Goal: Task Accomplishment & Management: Manage account settings

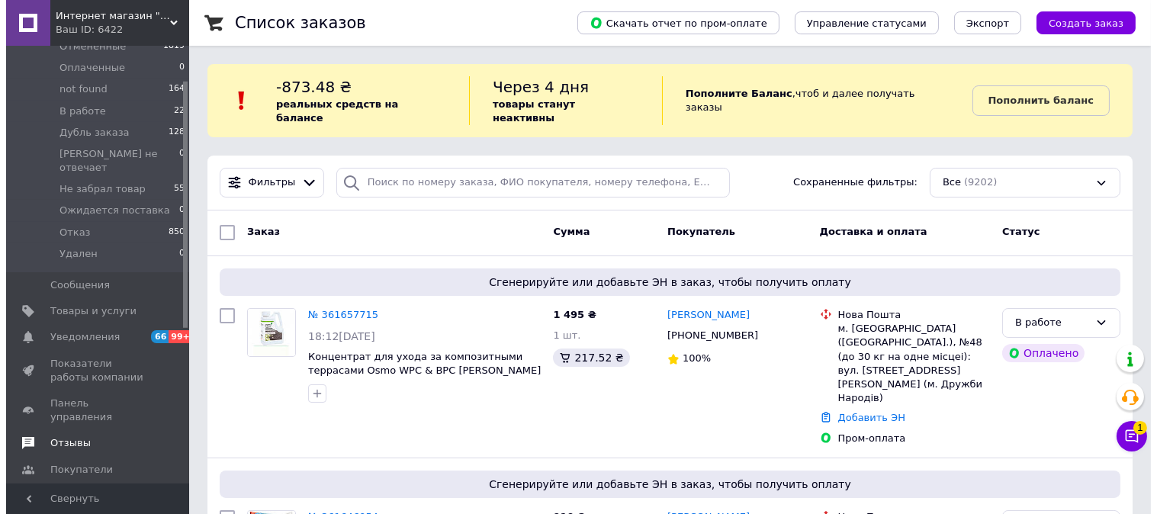
scroll to position [282, 0]
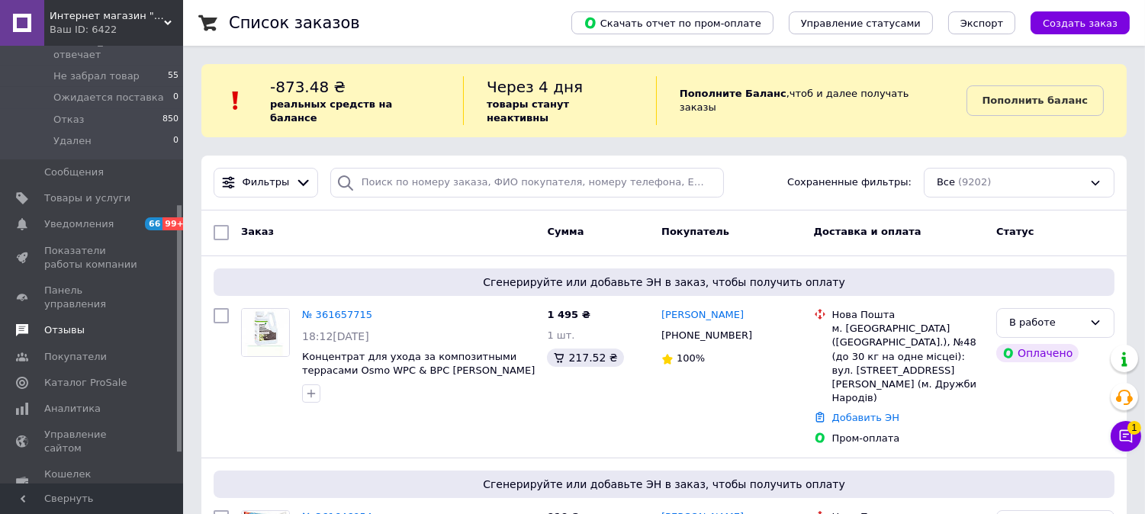
click at [57, 323] on span "Отзывы" at bounding box center [64, 330] width 40 height 14
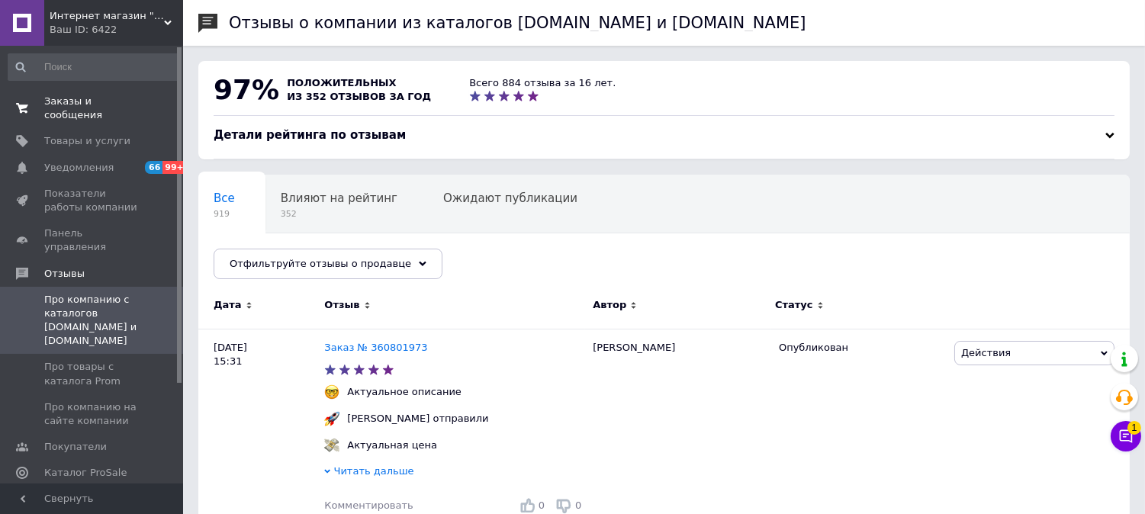
click at [73, 98] on span "Заказы и сообщения" at bounding box center [92, 108] width 97 height 27
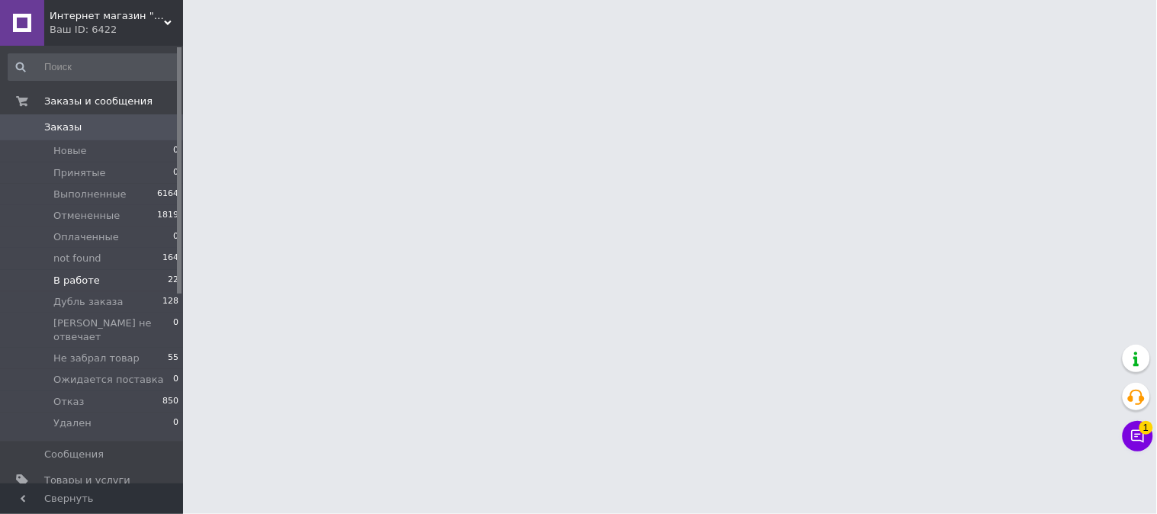
click at [85, 274] on span "В работе" at bounding box center [76, 281] width 47 height 14
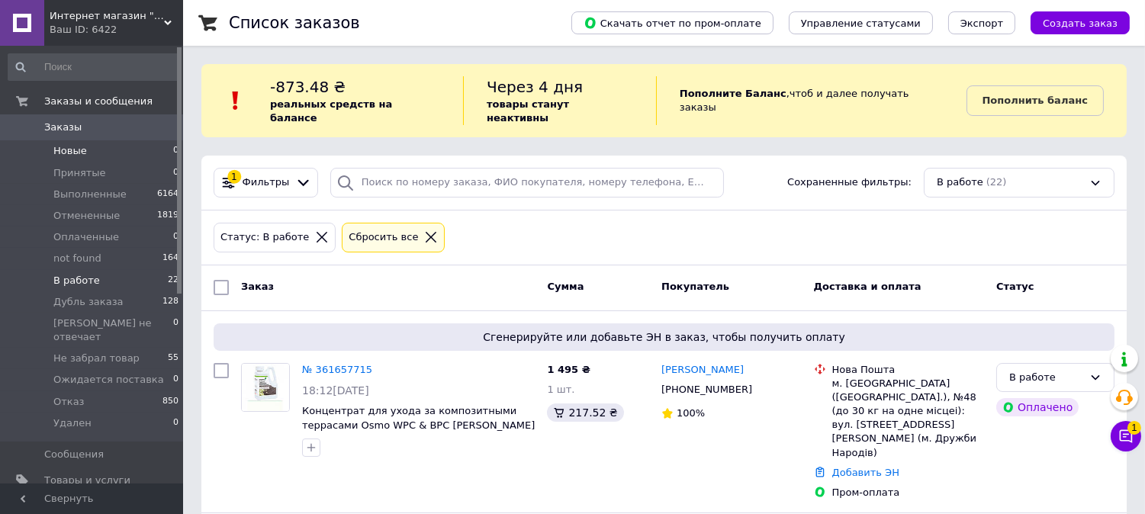
click at [73, 147] on span "Новые" at bounding box center [70, 151] width 34 height 14
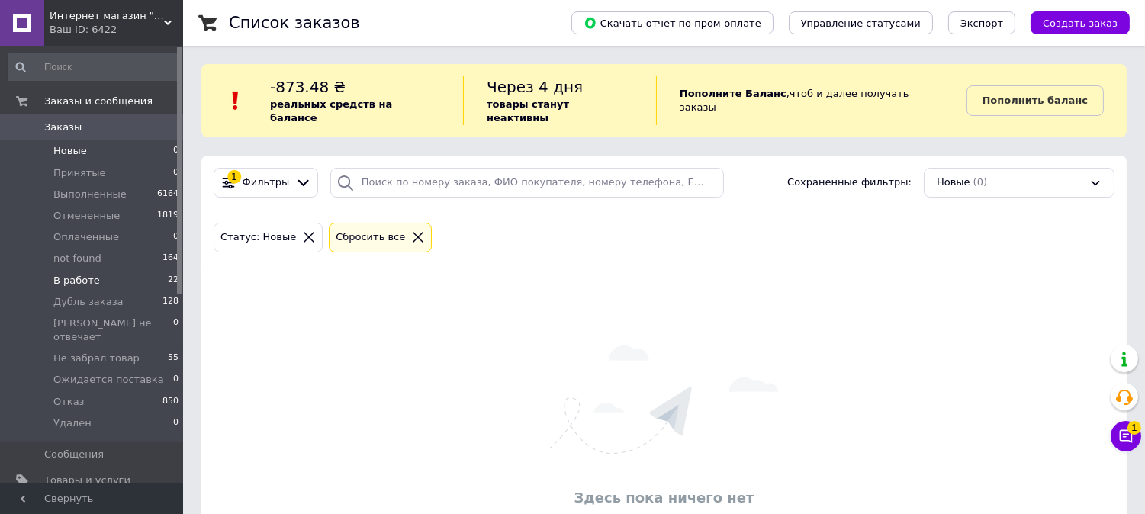
click at [75, 278] on span "В работе" at bounding box center [76, 281] width 47 height 14
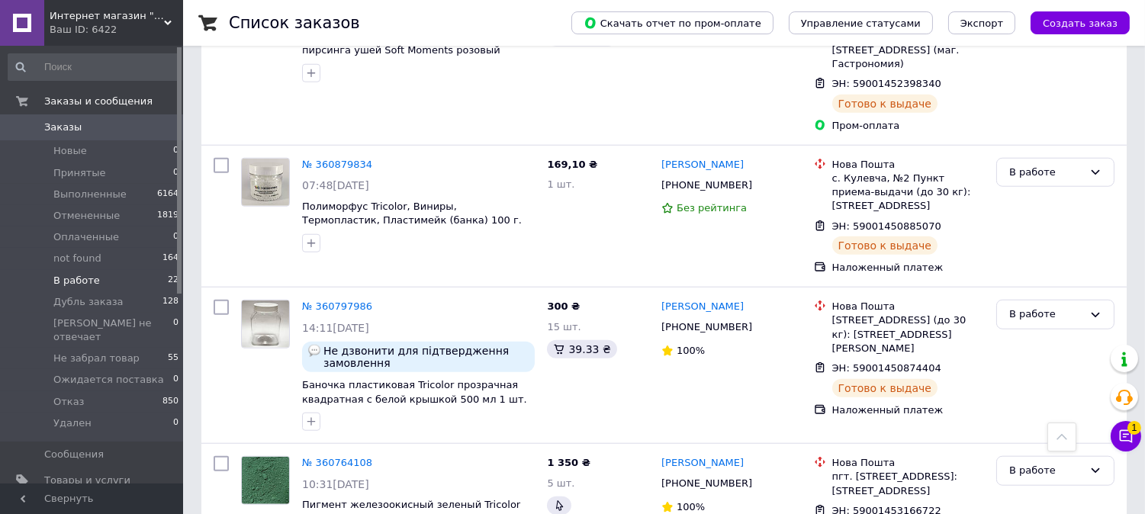
scroll to position [2961, 0]
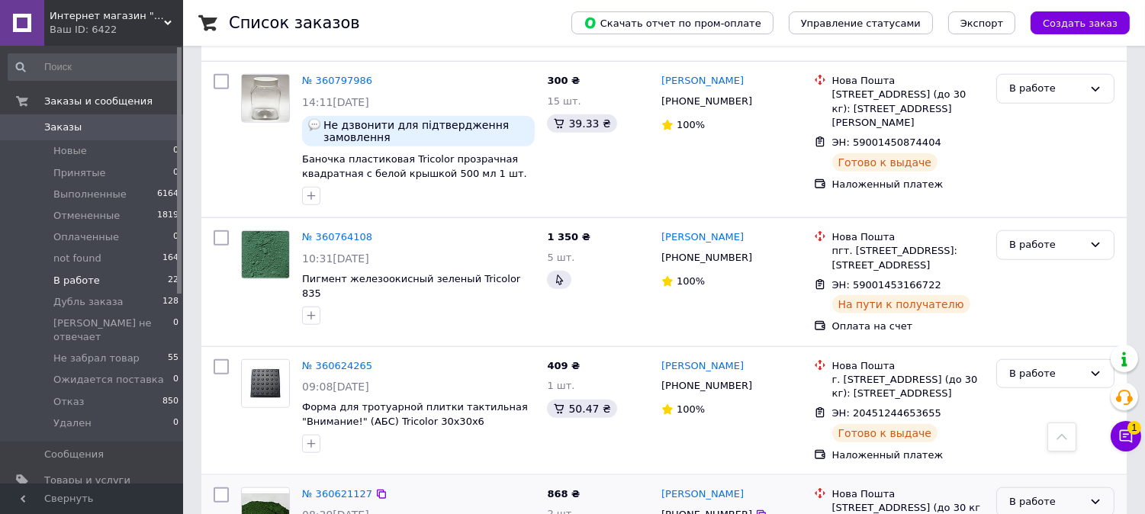
click at [1043, 487] on div "В работе" at bounding box center [1055, 502] width 118 height 30
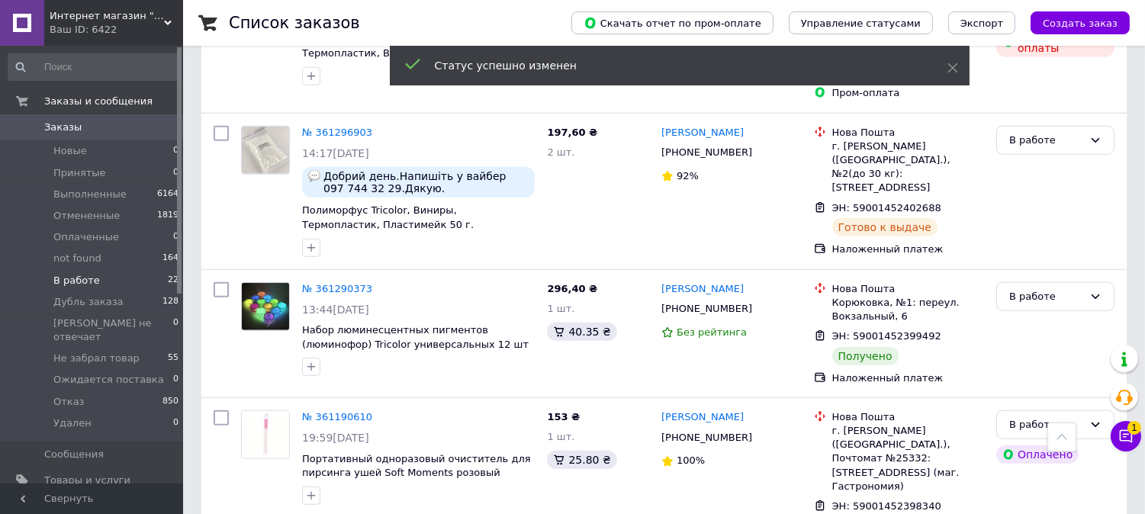
scroll to position [2254, 0]
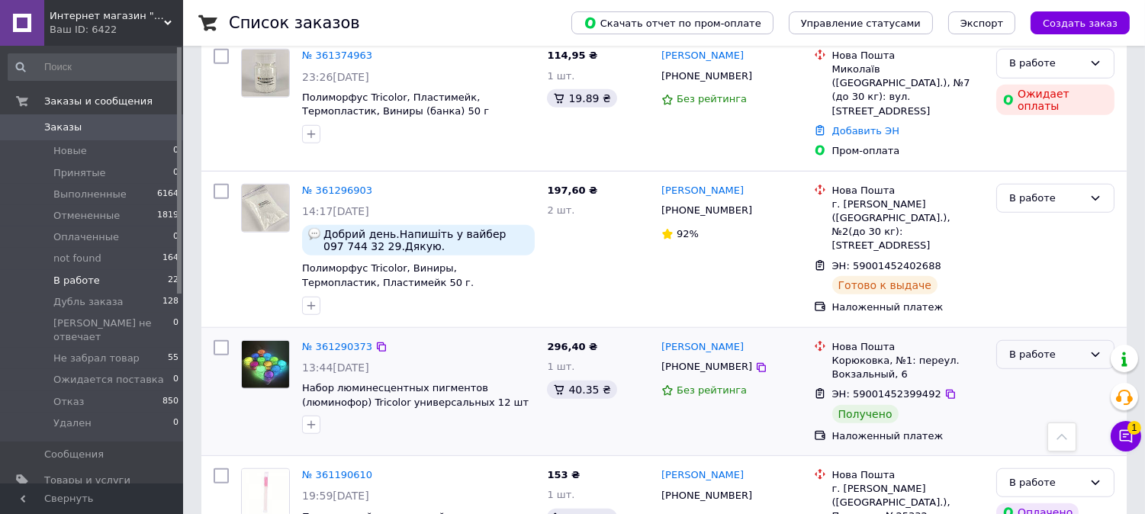
click at [1045, 347] on div "В работе" at bounding box center [1046, 355] width 74 height 16
click at [1030, 400] on li "Выполнен" at bounding box center [1055, 414] width 117 height 28
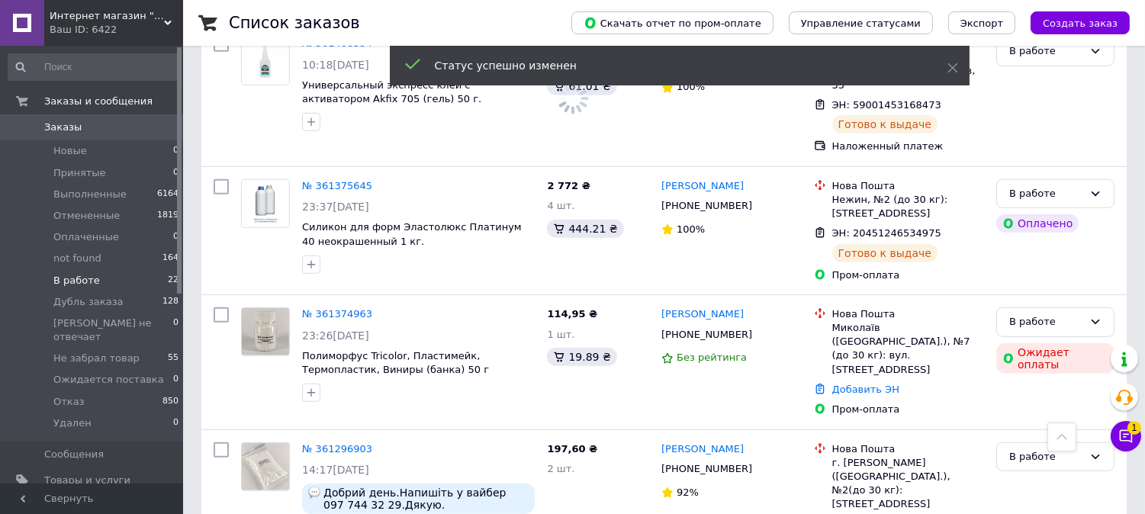
scroll to position [1972, 0]
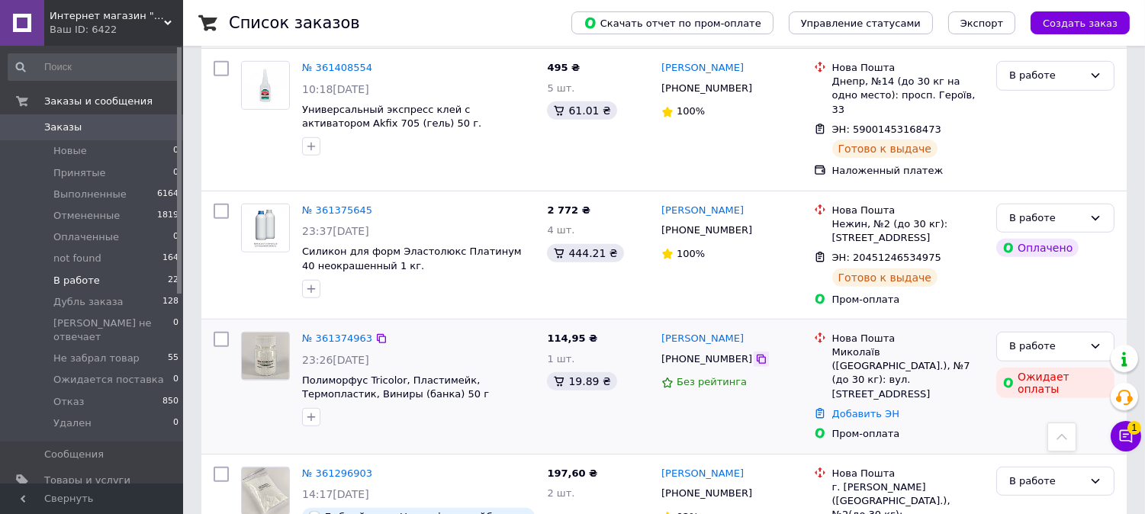
click at [755, 353] on icon at bounding box center [761, 359] width 12 height 12
click at [681, 332] on link "[PERSON_NAME]" at bounding box center [702, 339] width 82 height 14
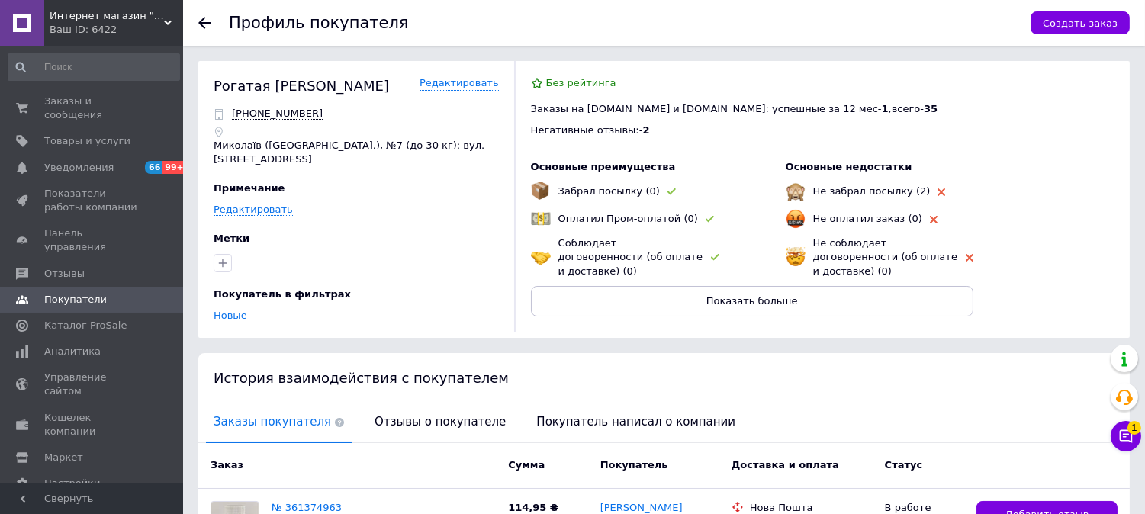
scroll to position [141, 0]
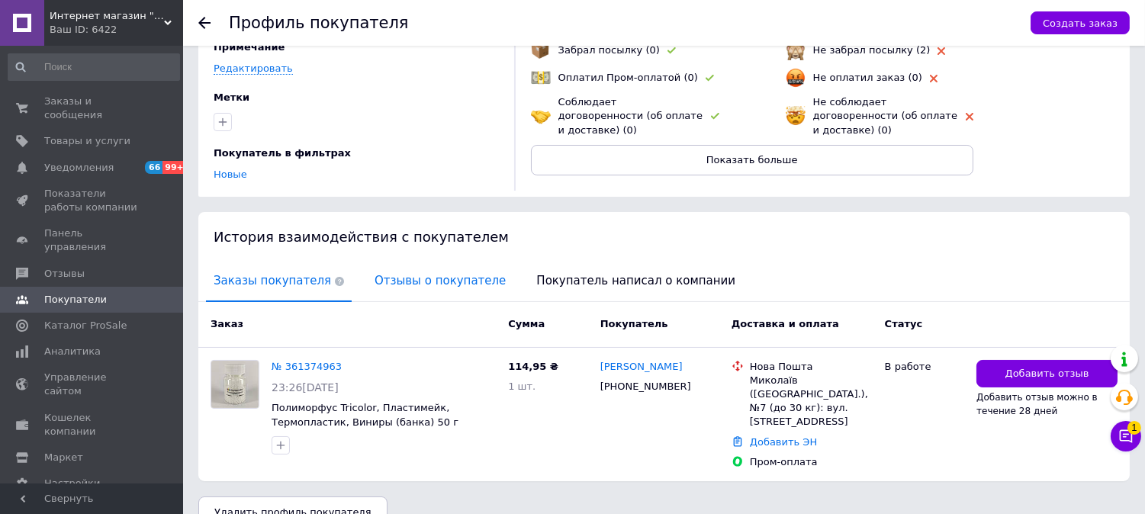
click at [445, 277] on span "Отзывы о покупателе" at bounding box center [440, 281] width 146 height 39
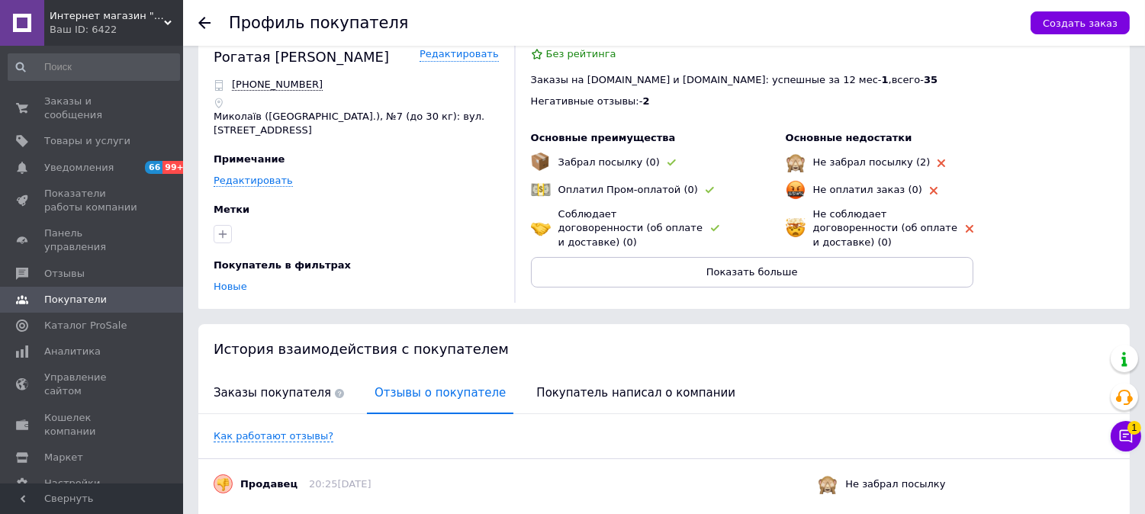
scroll to position [0, 0]
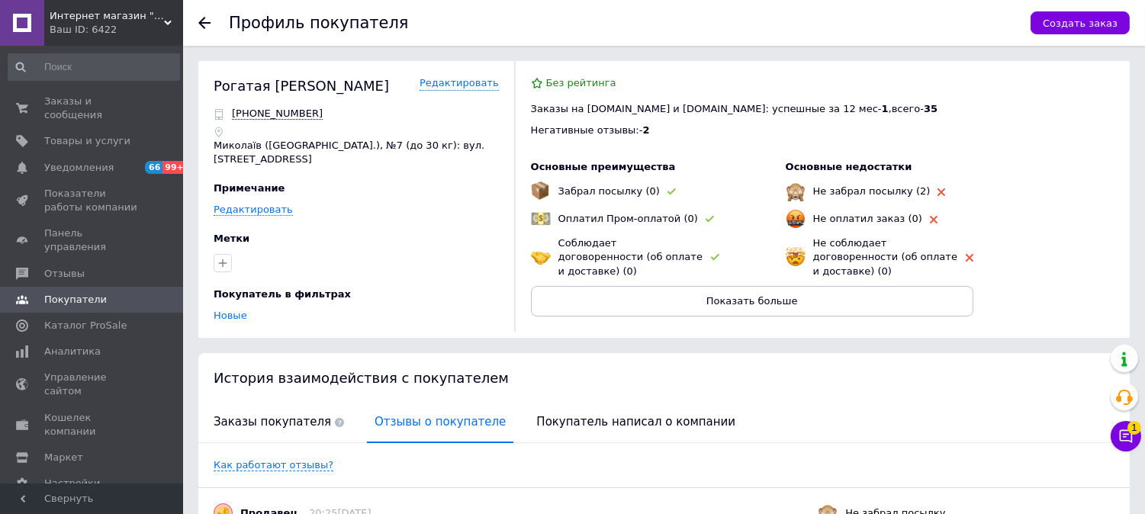
click at [208, 17] on icon at bounding box center [204, 23] width 12 height 12
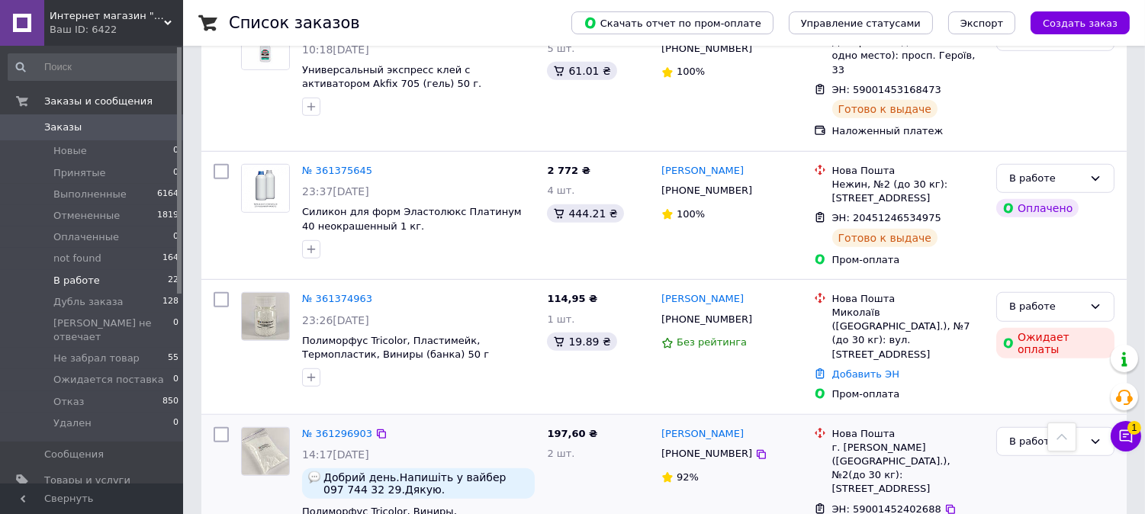
scroll to position [1972, 0]
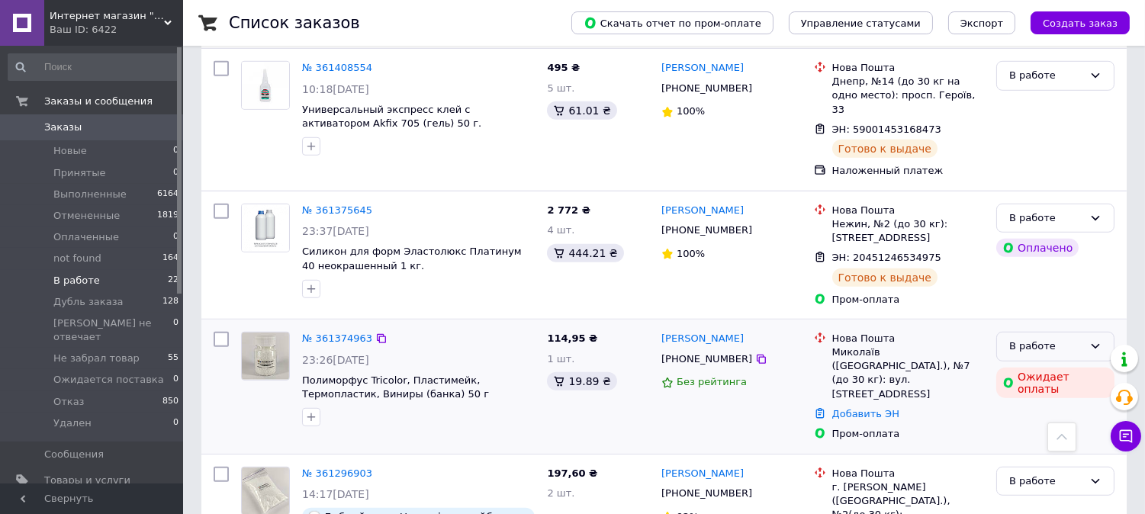
click at [1059, 339] on div "В работе" at bounding box center [1046, 347] width 74 height 16
click at [1045, 420] on li "Отменен" at bounding box center [1055, 434] width 117 height 28
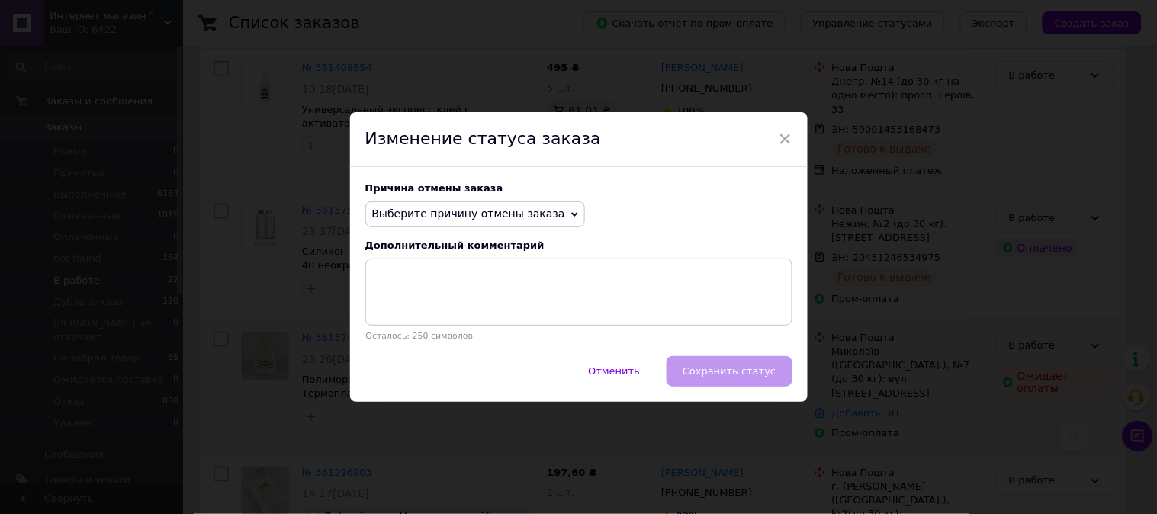
click at [529, 217] on span "Выберите причину отмены заказа" at bounding box center [468, 213] width 193 height 12
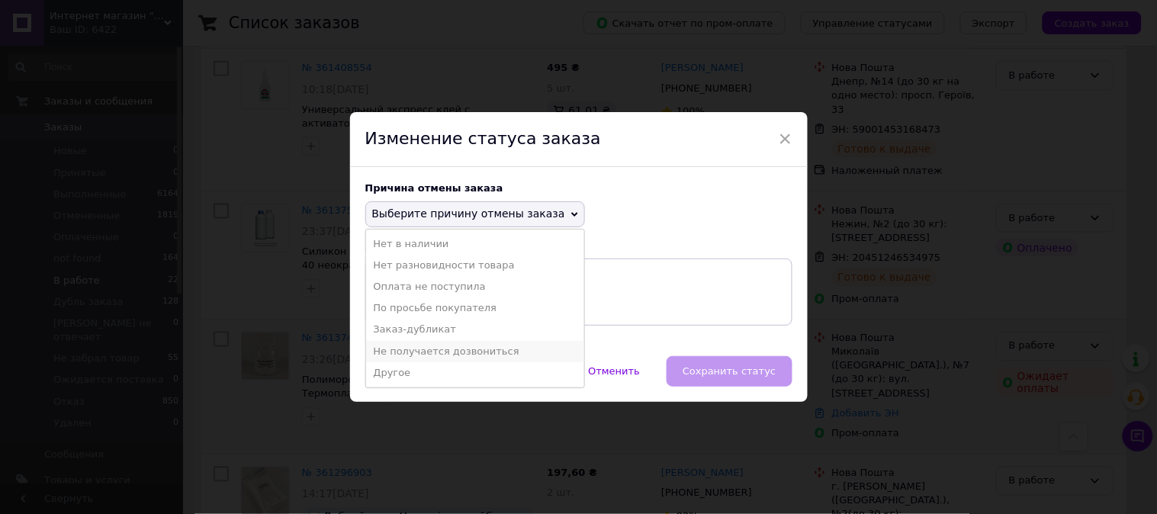
click at [409, 349] on li "Не получается дозвониться" at bounding box center [475, 351] width 218 height 21
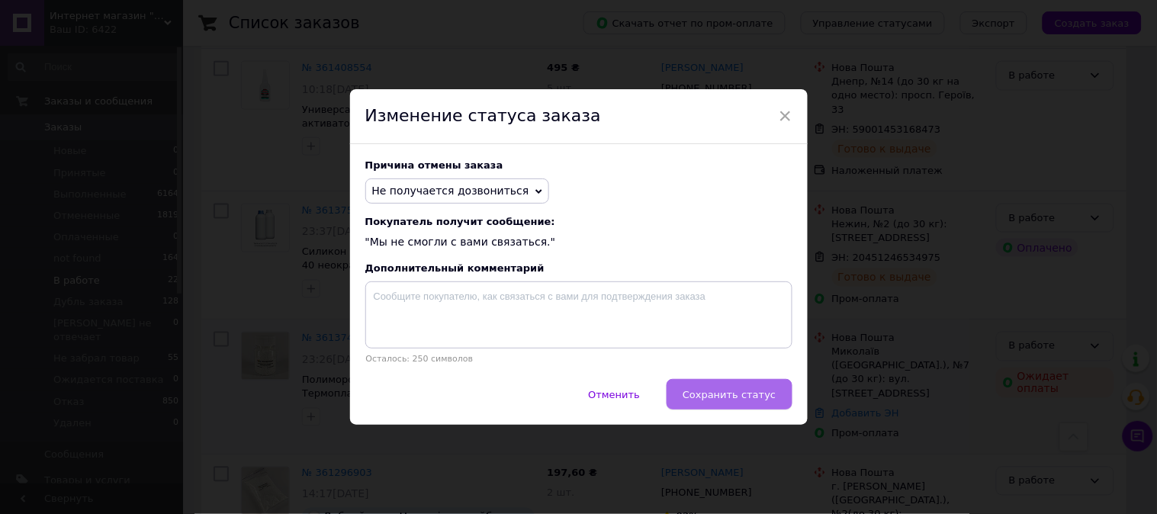
click at [718, 387] on button "Сохранить статус" at bounding box center [729, 394] width 125 height 31
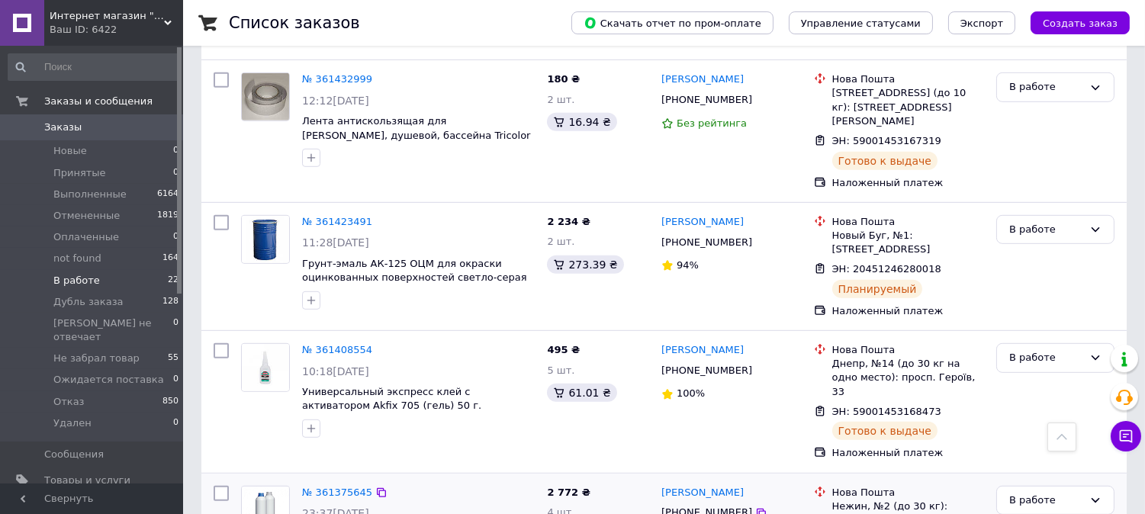
scroll to position [1548, 0]
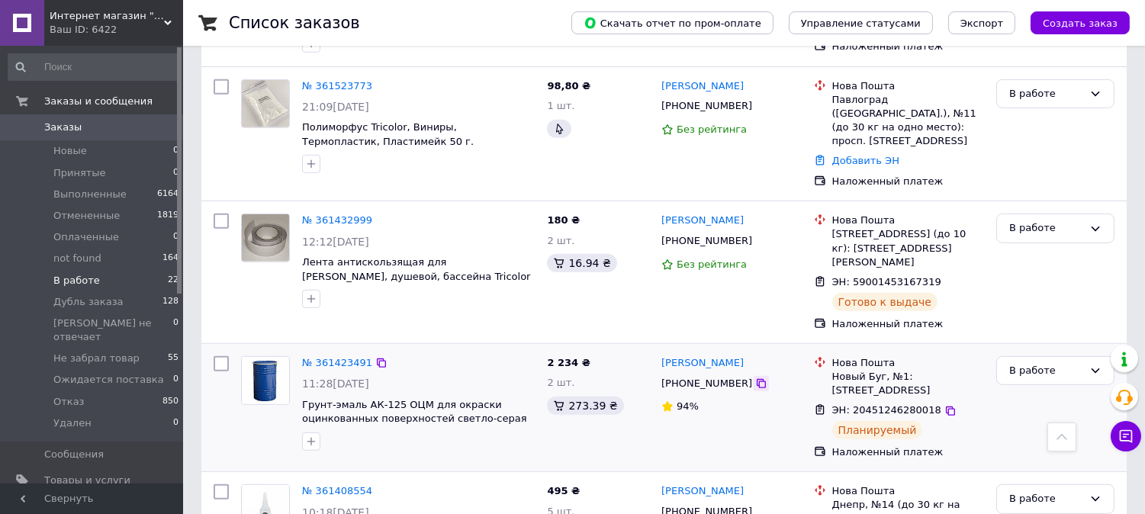
click at [755, 378] on icon at bounding box center [761, 384] width 12 height 12
click at [944, 405] on icon at bounding box center [950, 411] width 12 height 12
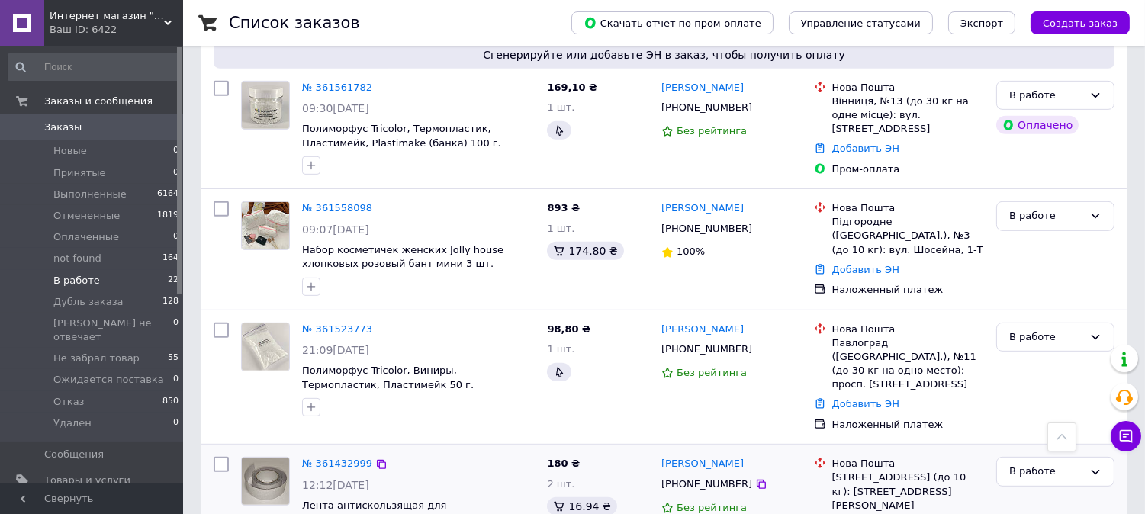
scroll to position [1266, 0]
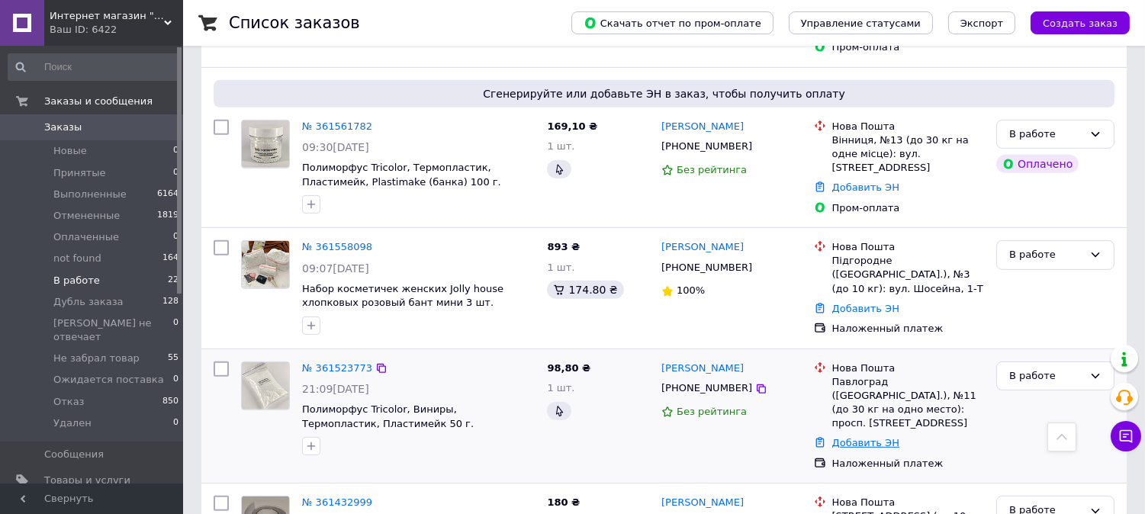
click at [865, 437] on link "Добавить ЭН" at bounding box center [865, 442] width 67 height 11
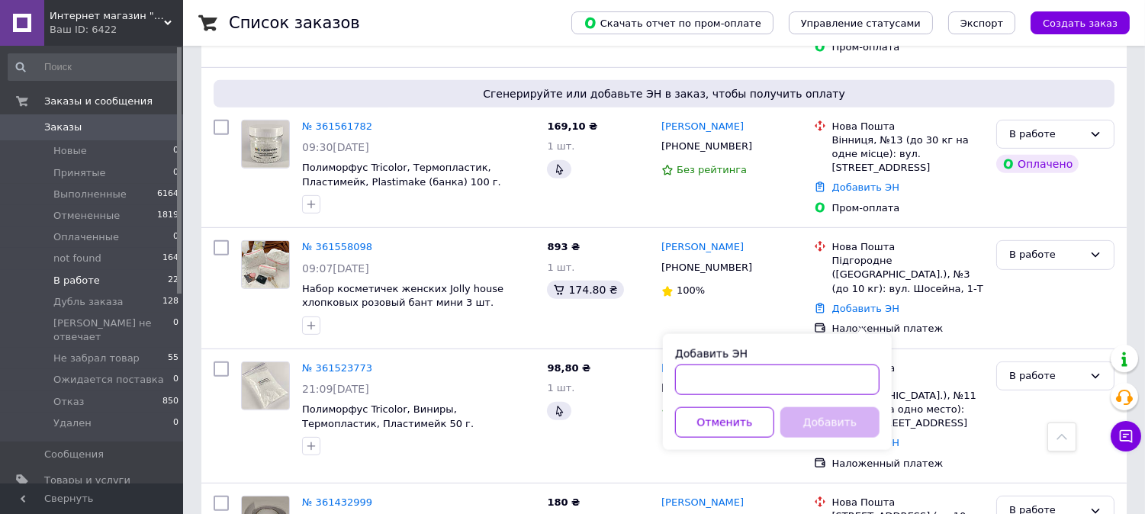
click at [830, 372] on input "Добавить ЭН" at bounding box center [777, 380] width 204 height 31
type input "59001453796622"
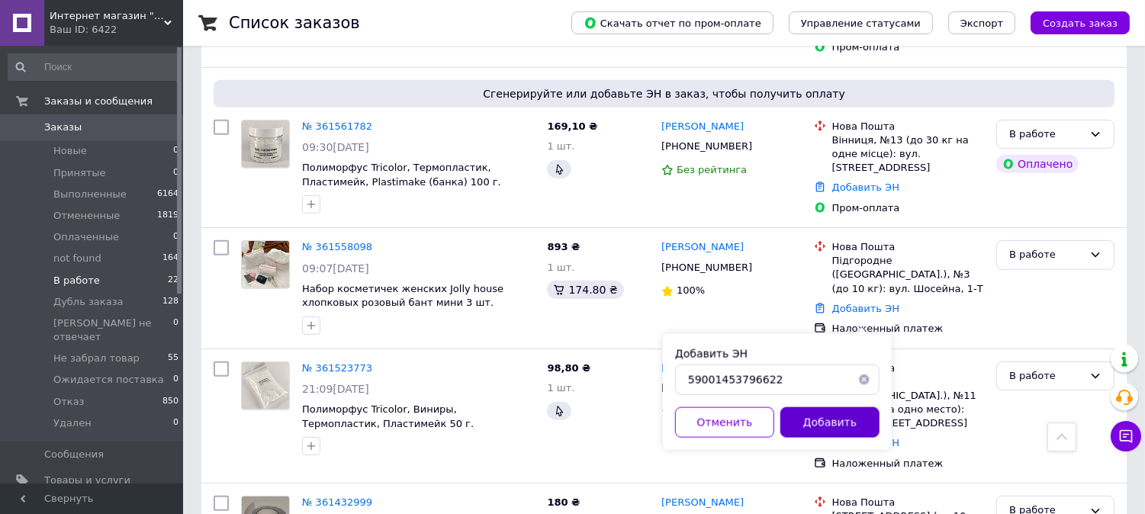
click at [840, 421] on button "Добавить" at bounding box center [829, 422] width 99 height 31
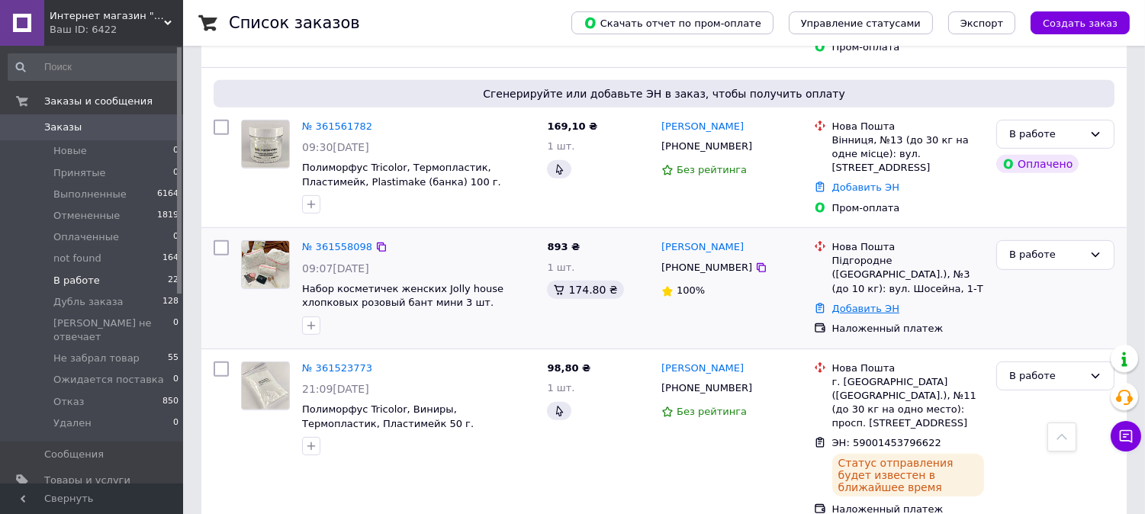
click at [871, 303] on link "Добавить ЭН" at bounding box center [865, 308] width 67 height 11
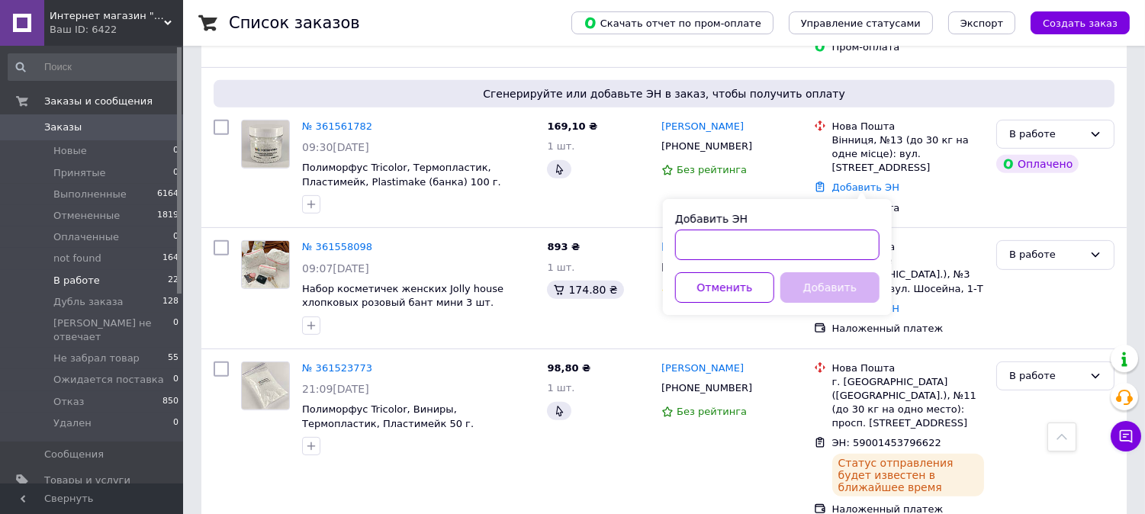
click at [803, 239] on input "Добавить ЭН" at bounding box center [777, 245] width 204 height 31
type input "59001453799157"
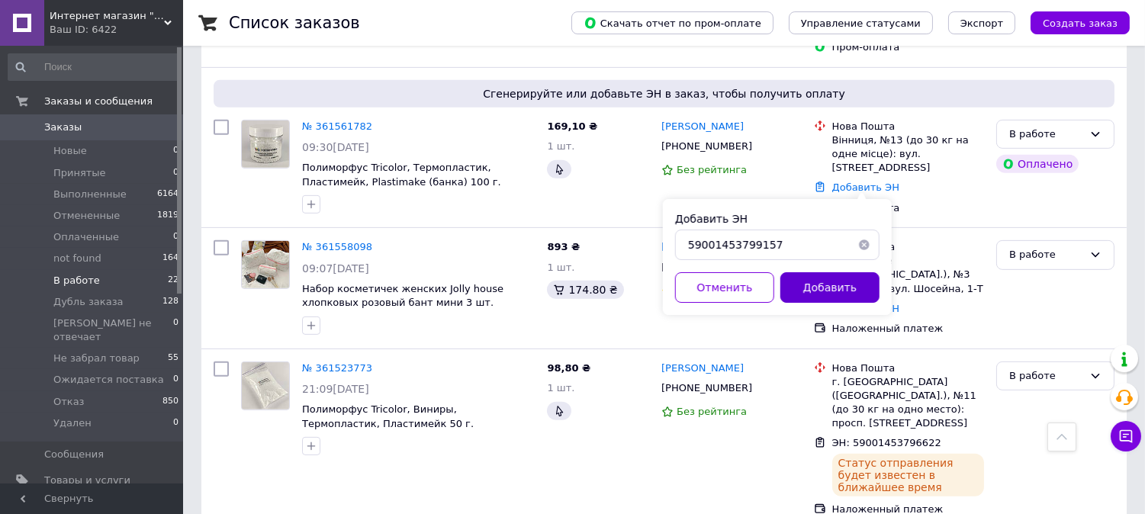
click at [837, 284] on button "Добавить" at bounding box center [829, 287] width 99 height 31
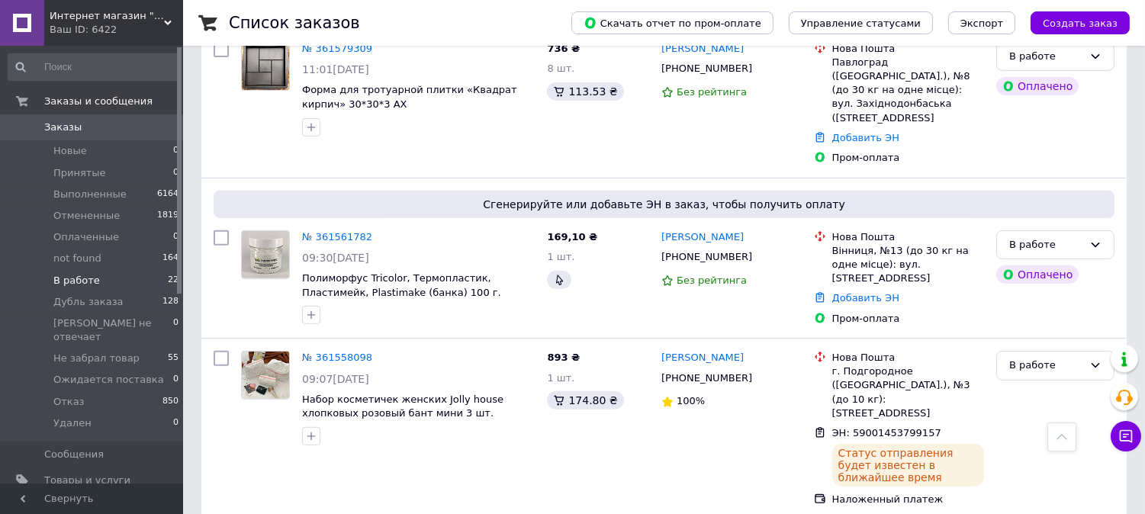
scroll to position [1124, 0]
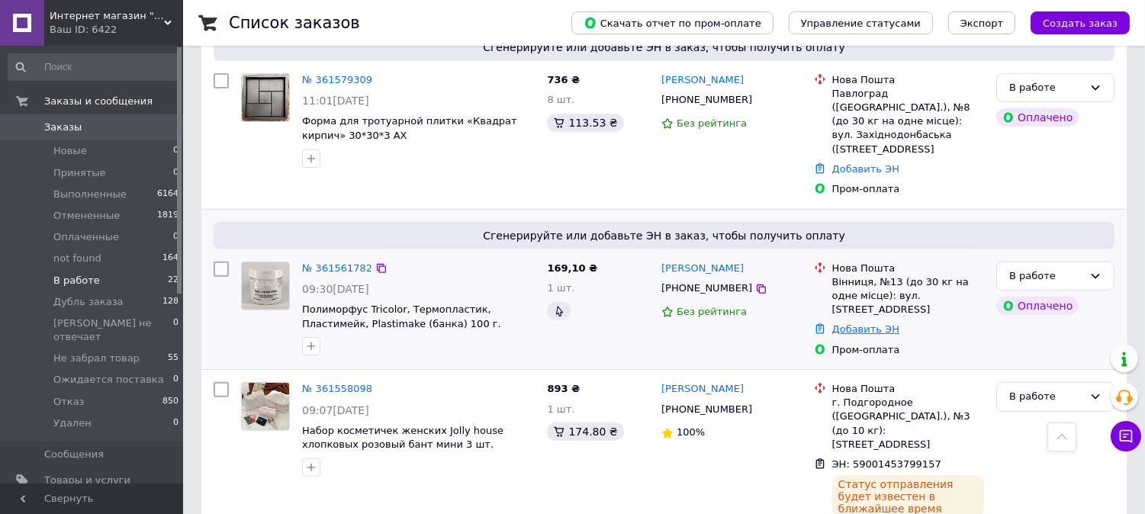
click at [870, 323] on link "Добавить ЭН" at bounding box center [865, 328] width 67 height 11
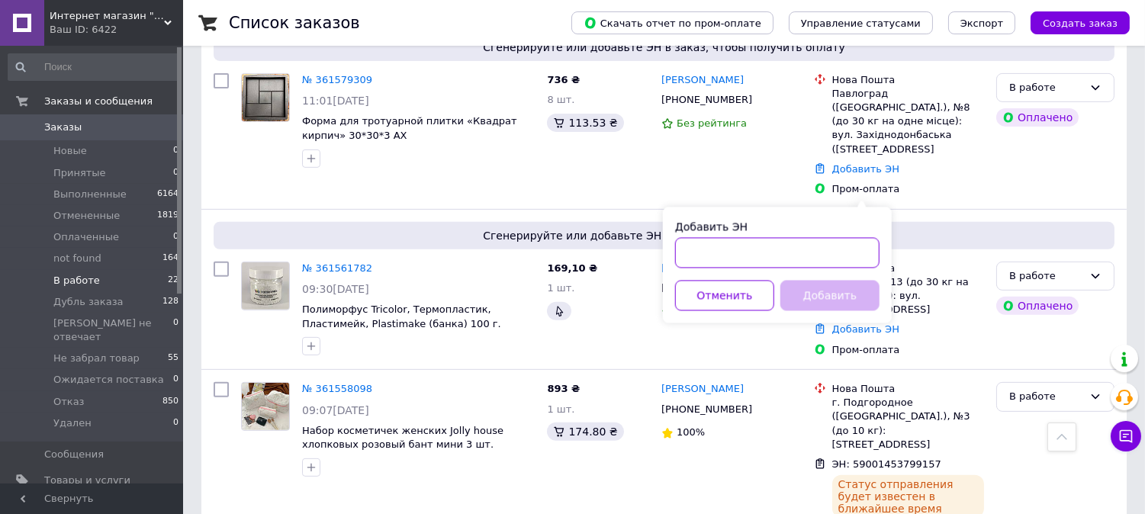
click at [828, 265] on input "Добавить ЭН" at bounding box center [777, 253] width 204 height 31
type input "59001453794964"
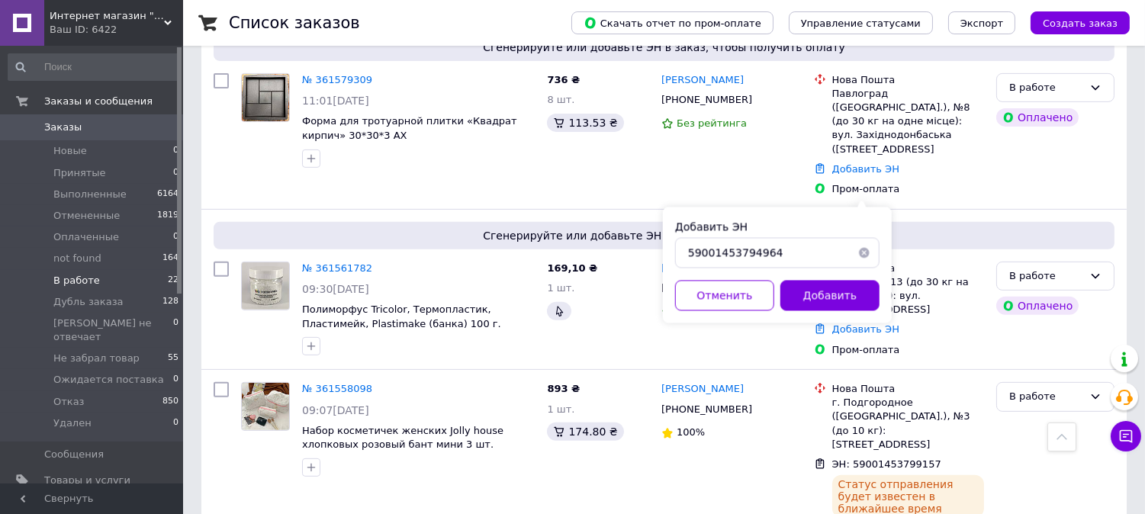
click at [831, 294] on button "Добавить" at bounding box center [829, 296] width 99 height 31
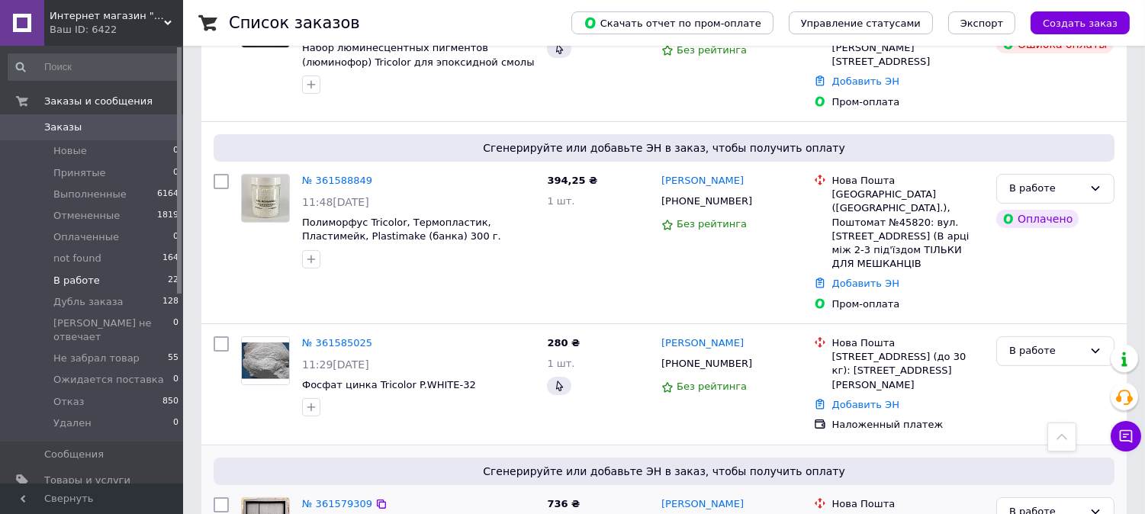
scroll to position [842, 0]
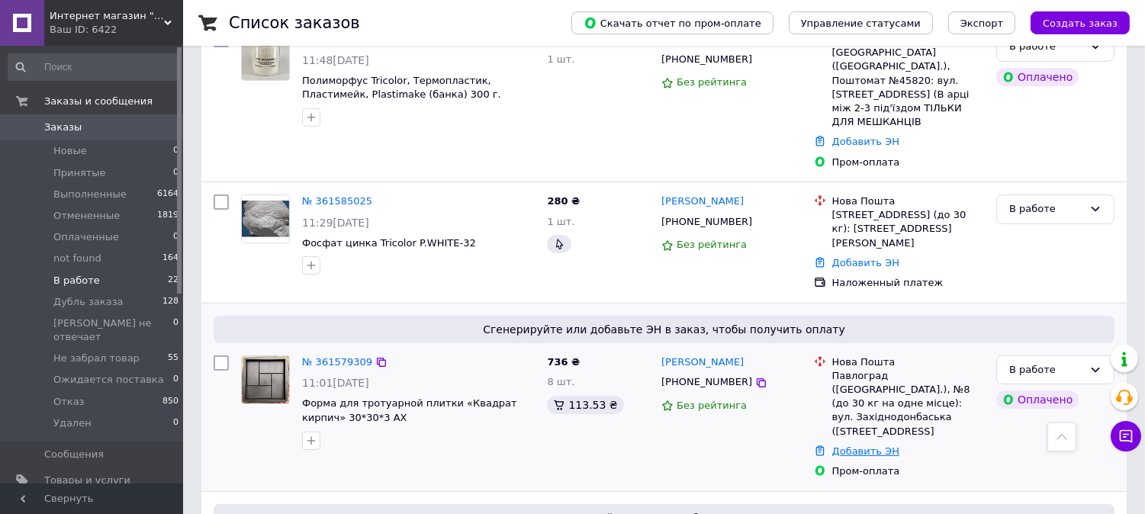
click at [854, 445] on link "Добавить ЭН" at bounding box center [865, 450] width 67 height 11
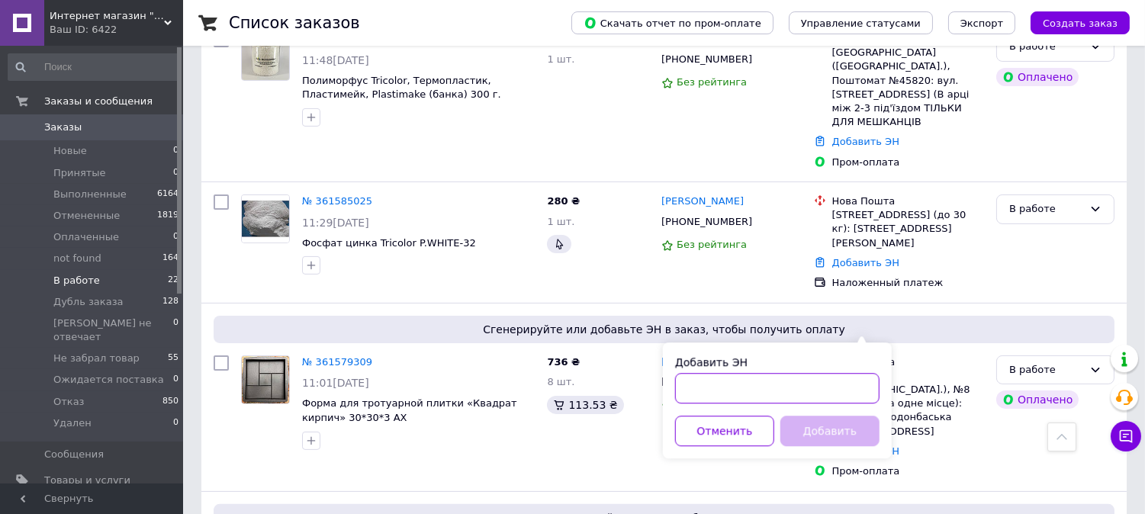
click at [814, 379] on input "Добавить ЭН" at bounding box center [777, 388] width 204 height 31
type input "59001453788633"
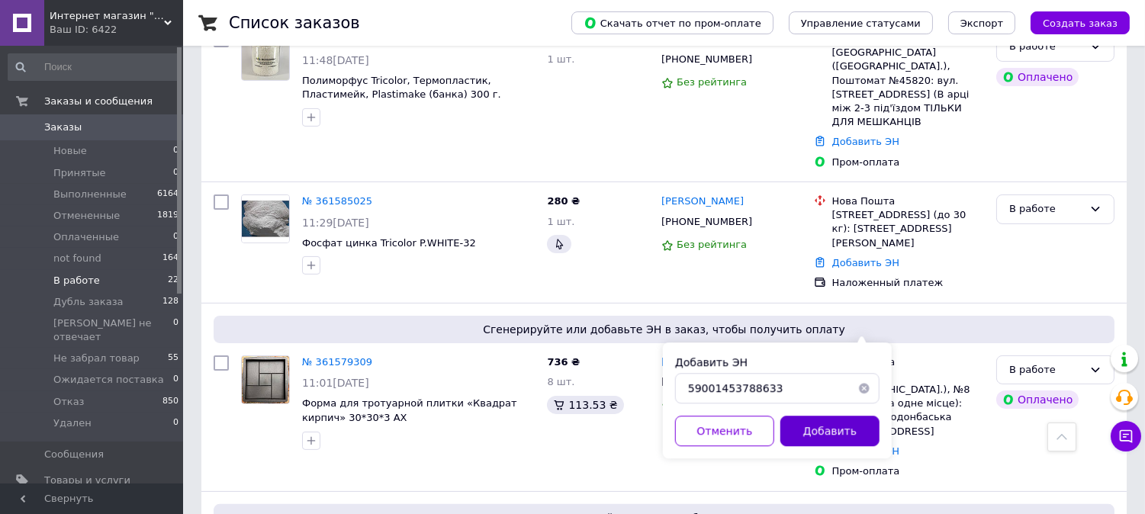
click at [821, 429] on button "Добавить" at bounding box center [829, 431] width 99 height 31
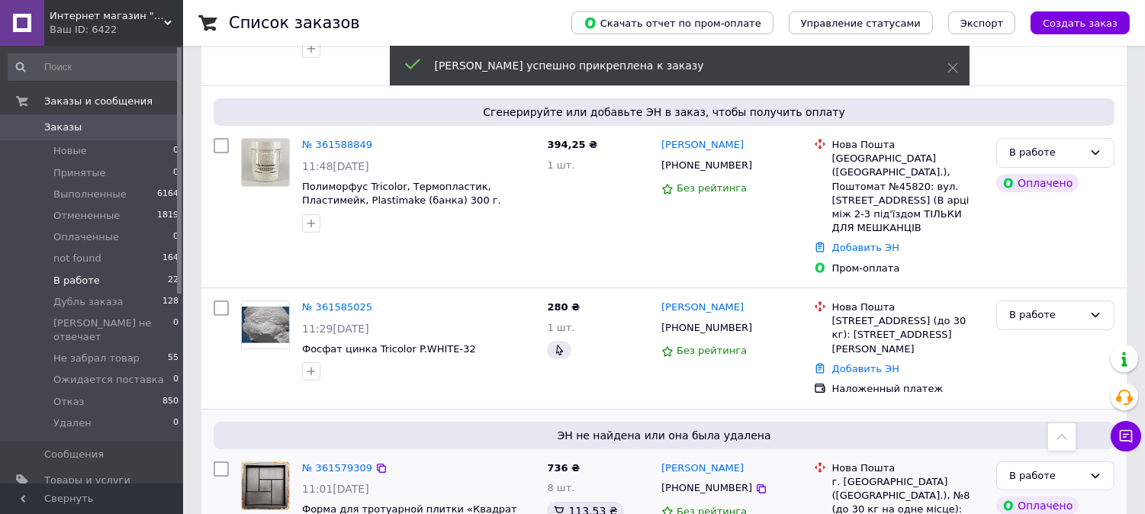
scroll to position [700, 0]
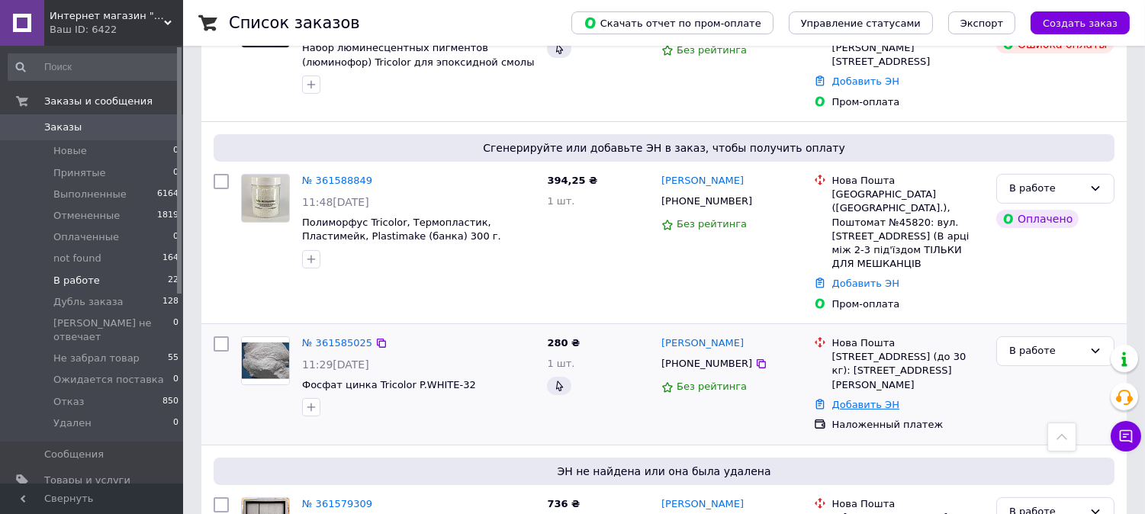
click at [856, 399] on link "Добавить ЭН" at bounding box center [865, 404] width 67 height 11
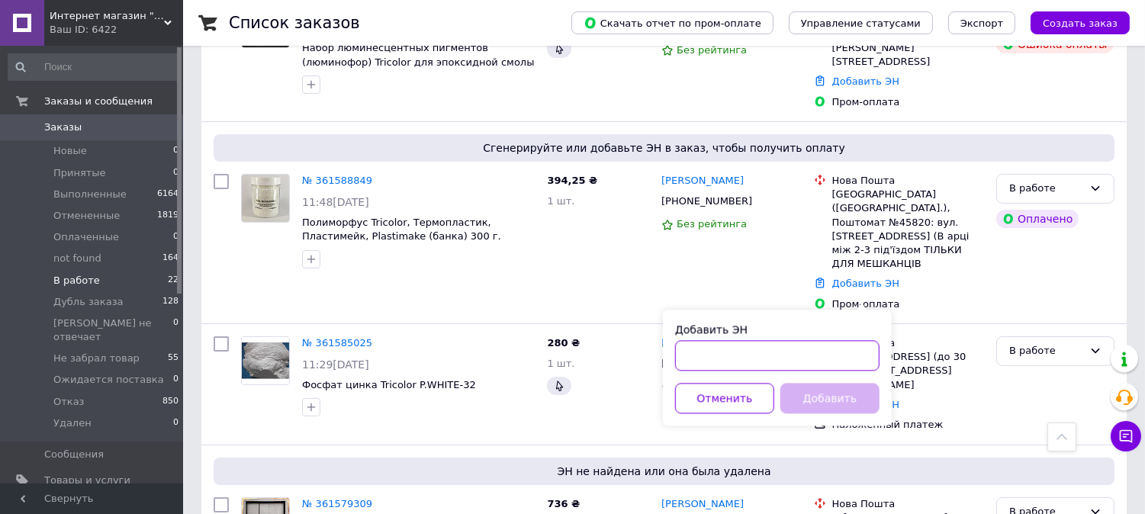
click at [824, 355] on input "Добавить ЭН" at bounding box center [777, 355] width 204 height 31
type input "59001453794203"
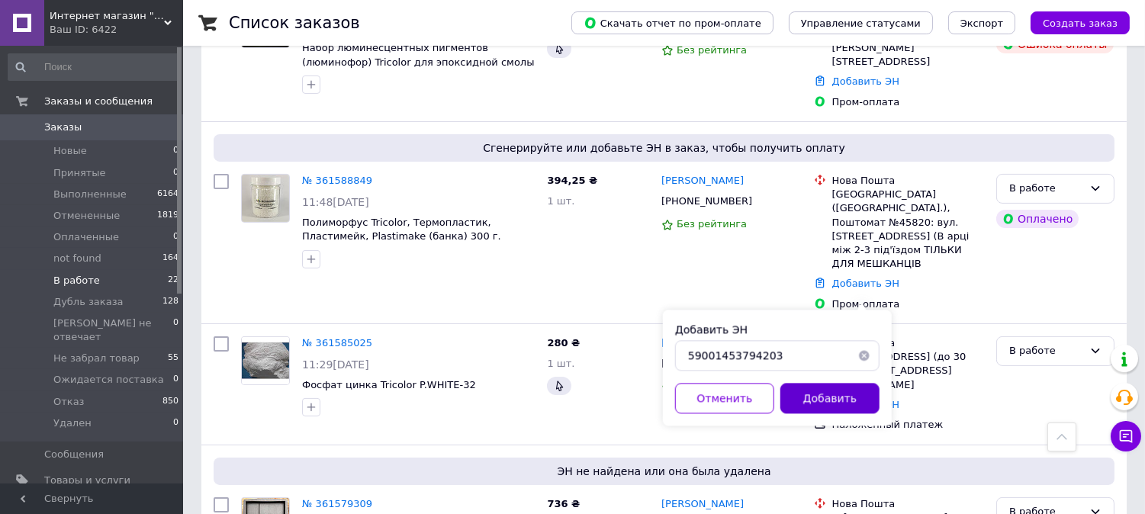
click at [827, 398] on button "Добавить" at bounding box center [829, 398] width 99 height 31
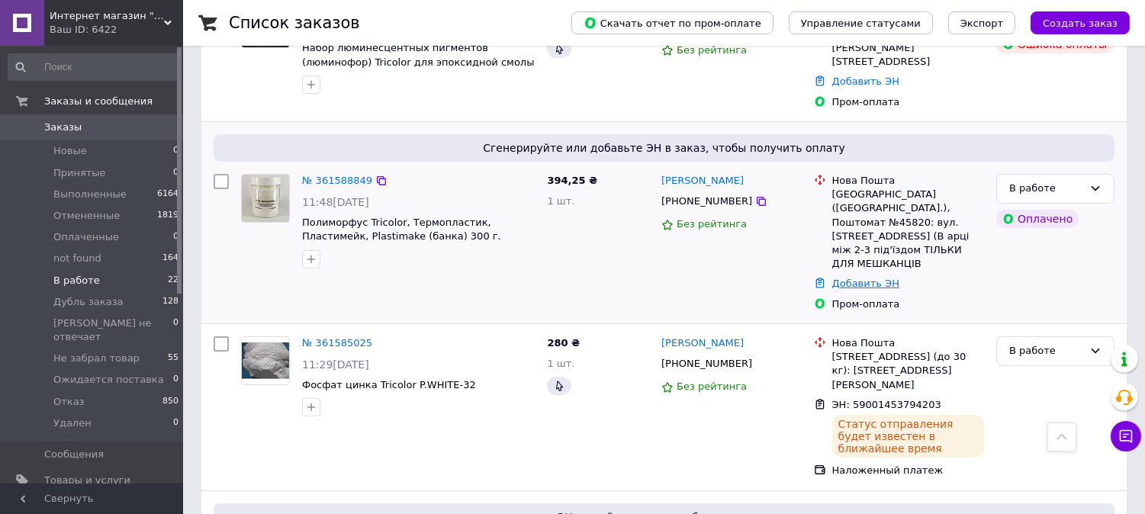
click at [844, 278] on link "Добавить ЭН" at bounding box center [865, 283] width 67 height 11
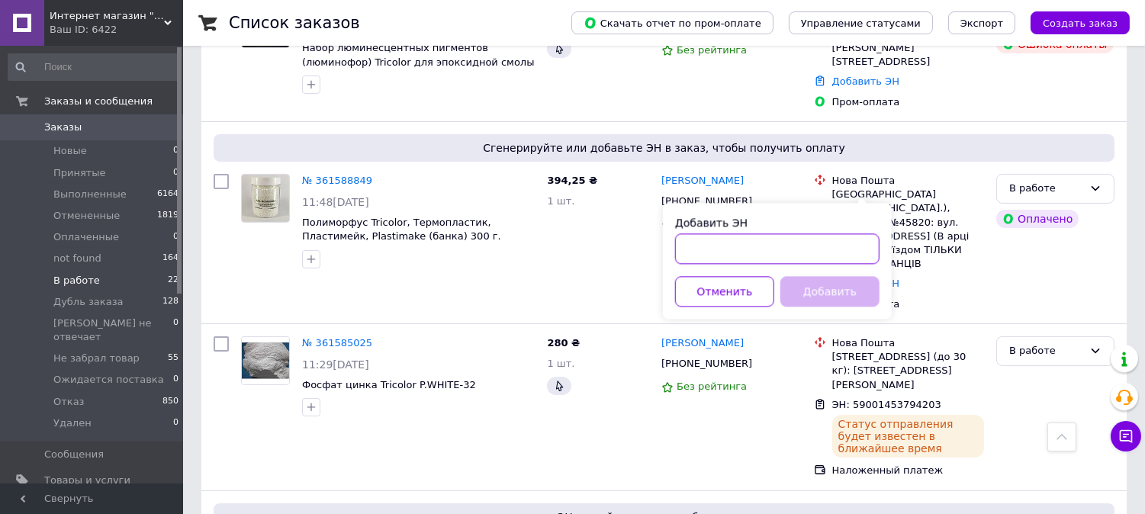
click at [817, 245] on input "Добавить ЭН" at bounding box center [777, 248] width 204 height 31
type input "[CREDIT_CARD_NUMBER]"
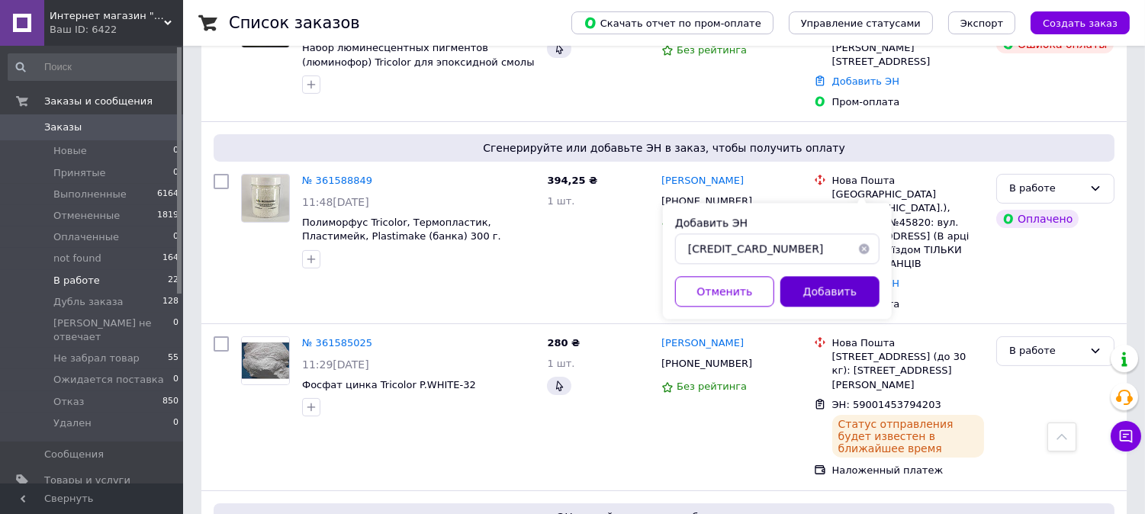
click at [825, 294] on button "Добавить" at bounding box center [829, 291] width 99 height 31
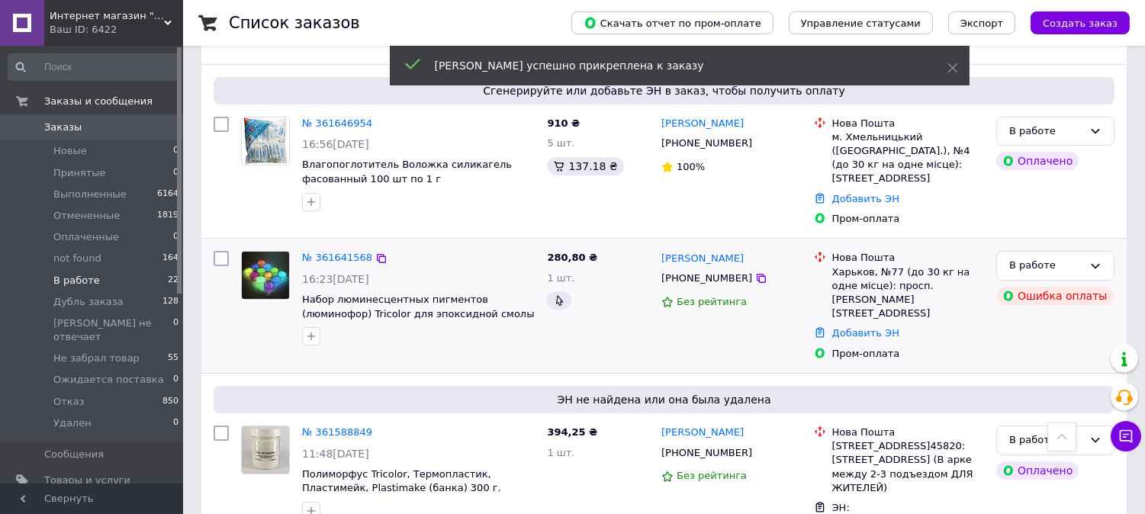
scroll to position [277, 0]
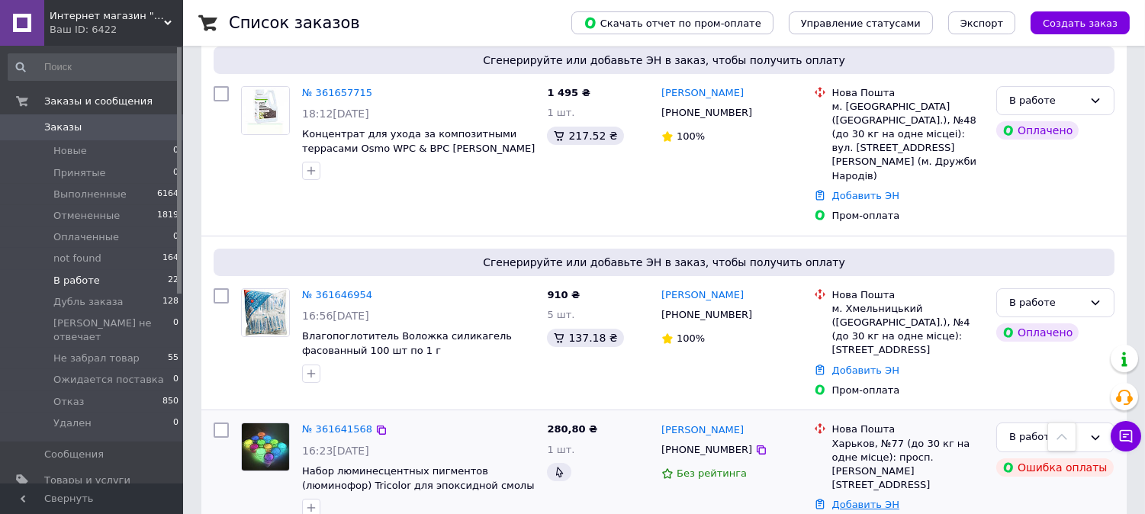
click at [878, 499] on link "Добавить ЭН" at bounding box center [865, 504] width 67 height 11
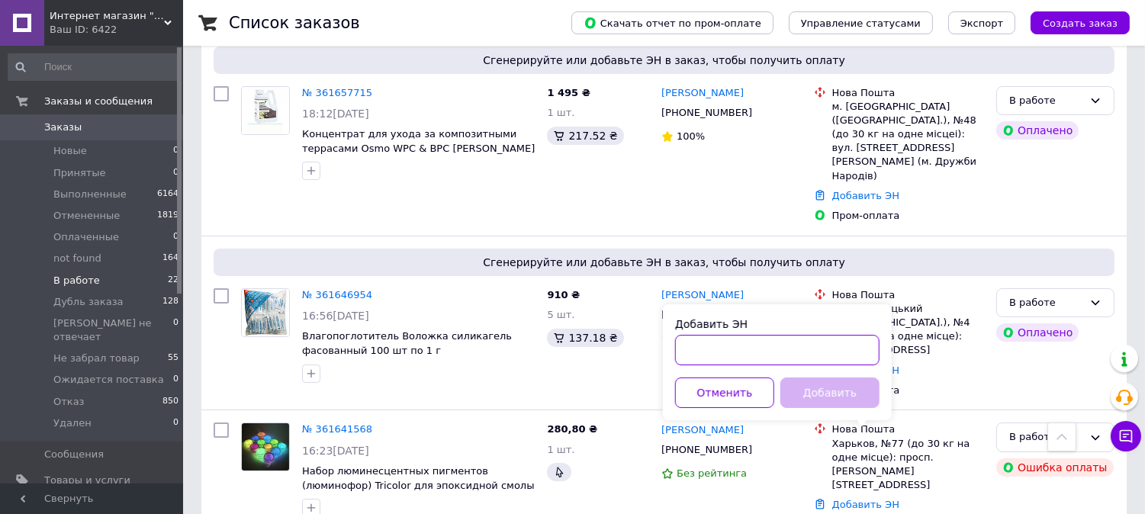
click at [798, 346] on input "Добавить ЭН" at bounding box center [777, 350] width 204 height 31
type input "59001453793213"
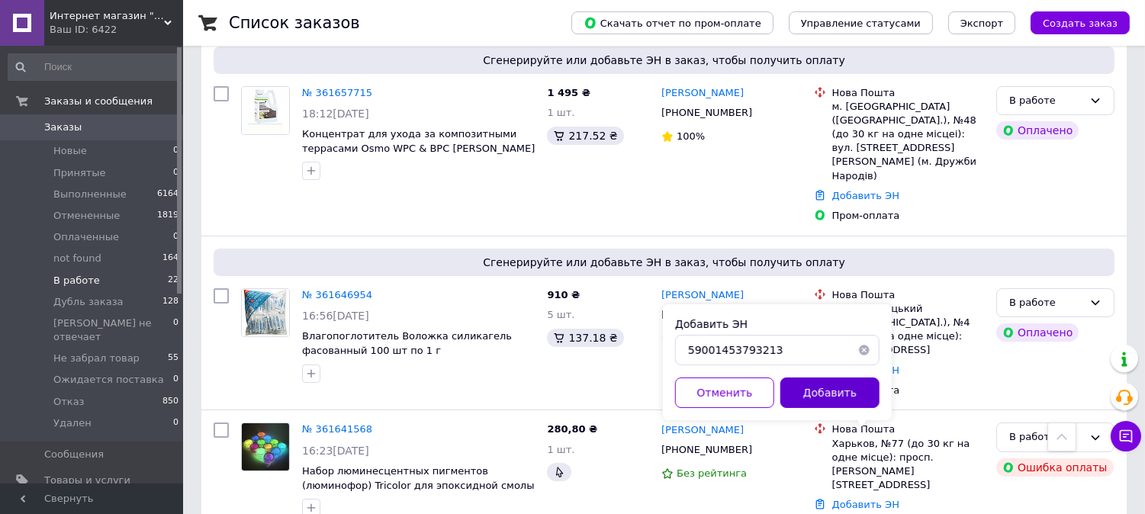
click at [810, 391] on button "Добавить" at bounding box center [829, 393] width 99 height 31
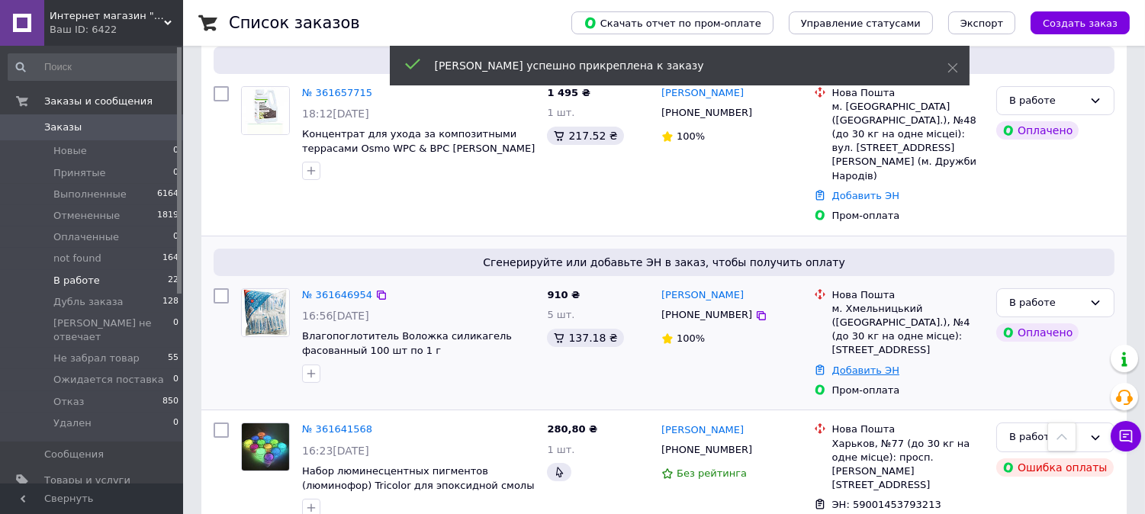
click at [862, 365] on link "Добавить ЭН" at bounding box center [865, 370] width 67 height 11
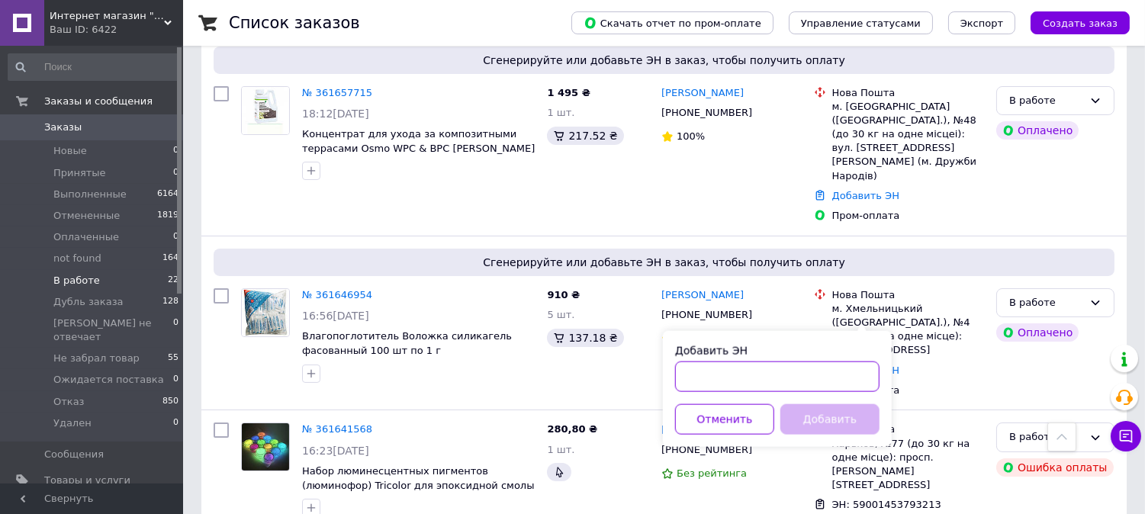
click at [796, 375] on input "Добавить ЭН" at bounding box center [777, 377] width 204 height 31
type input "59001453792808"
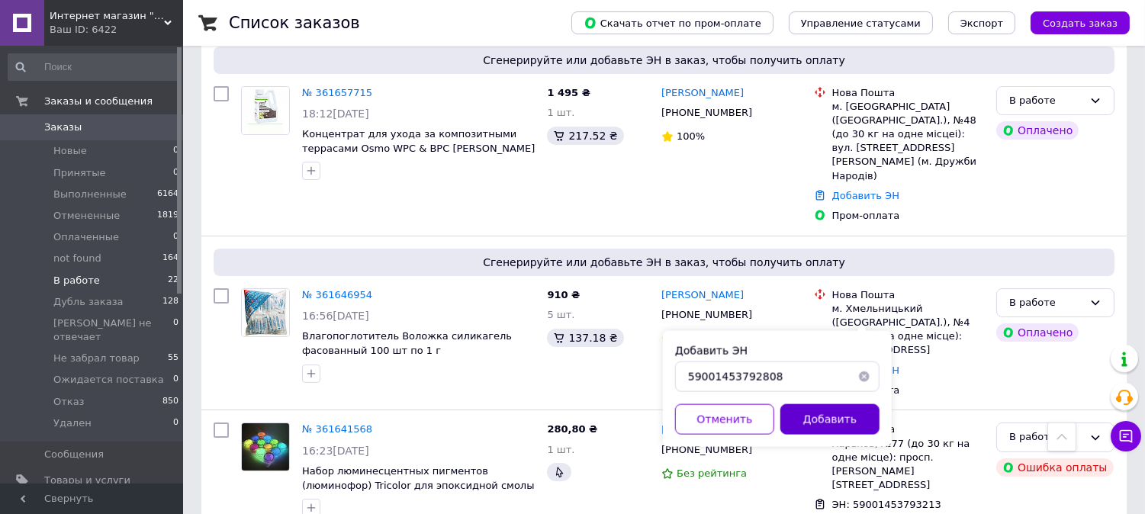
click at [803, 409] on button "Добавить" at bounding box center [829, 419] width 99 height 31
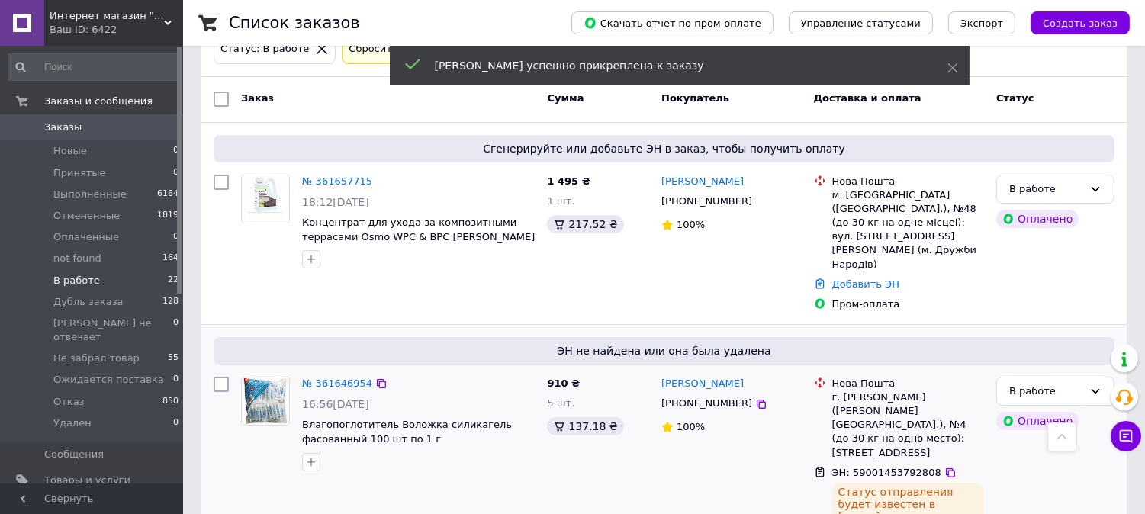
scroll to position [136, 0]
